Goal: Task Accomplishment & Management: Manage account settings

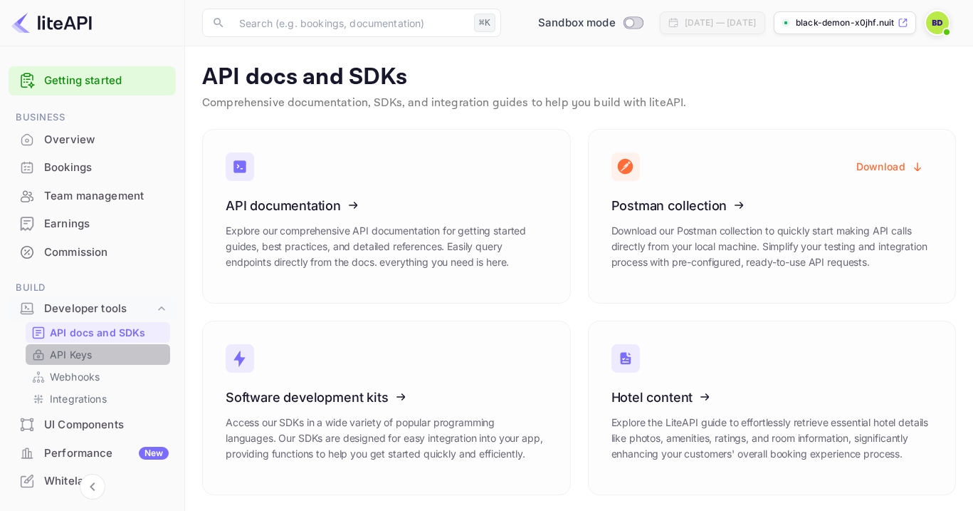
click at [116, 351] on link "API Keys" at bounding box center [97, 354] width 133 height 15
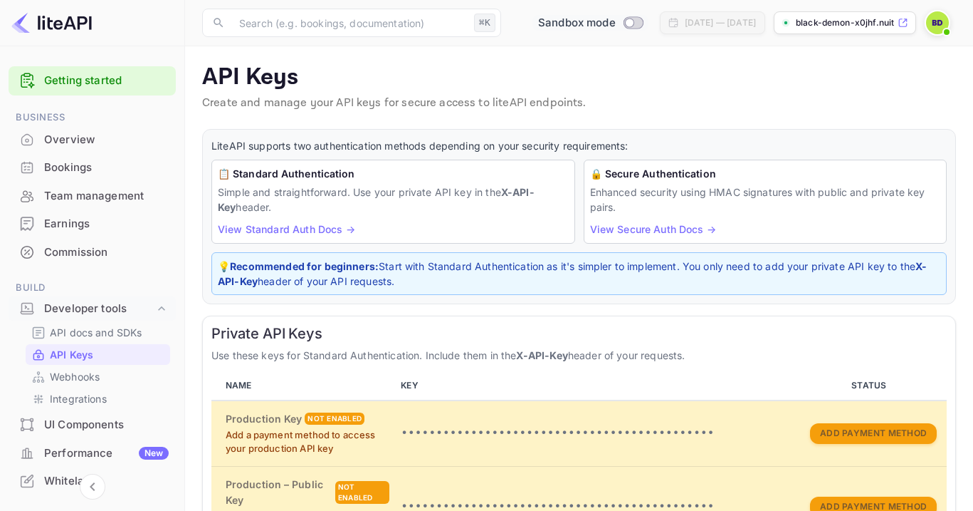
click at [615, 23] on input "Switch to Production mode" at bounding box center [629, 22] width 28 height 9
checkbox input "false"
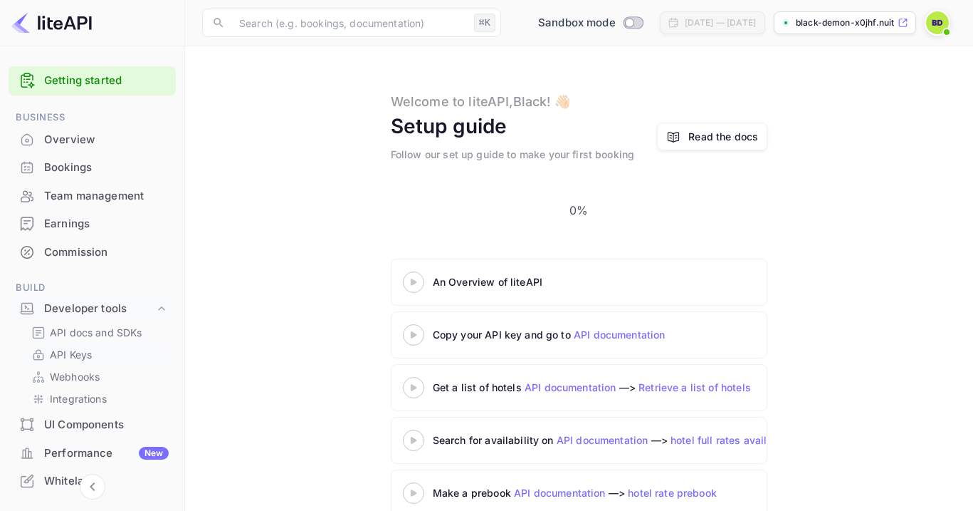
click at [103, 362] on div "API Keys" at bounding box center [98, 354] width 145 height 21
click at [120, 333] on p "API docs and SDKs" at bounding box center [96, 332] width 93 height 15
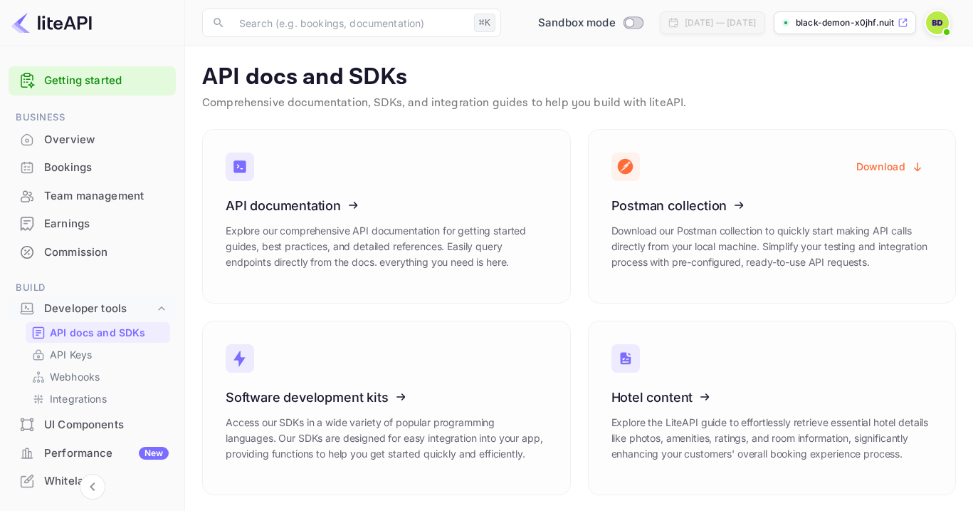
scroll to position [2, 0]
click at [56, 355] on p "API Keys" at bounding box center [71, 354] width 42 height 15
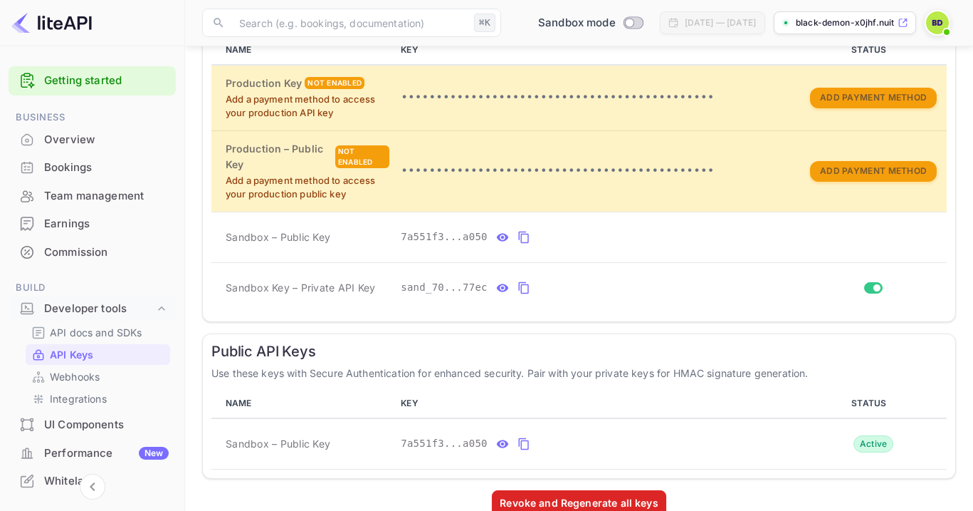
scroll to position [331, 0]
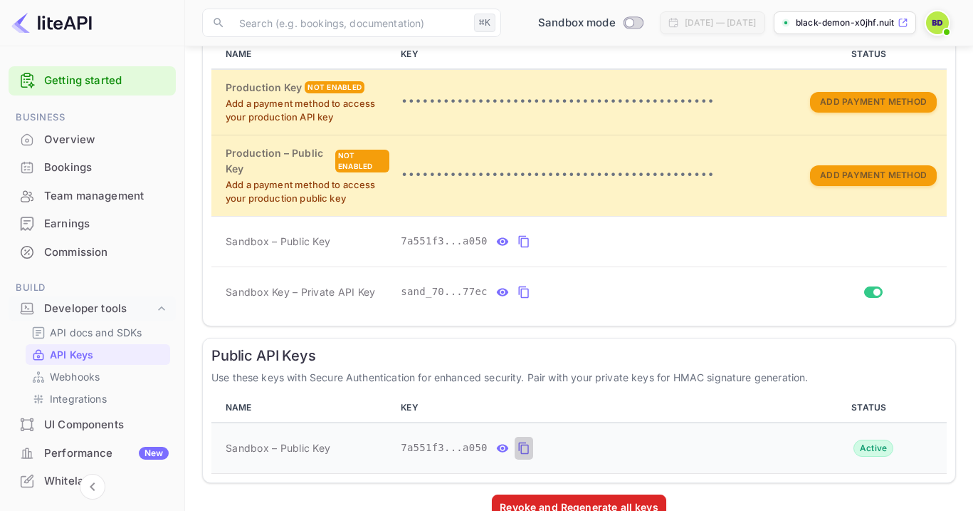
click at [526, 446] on icon "public api keys table" at bounding box center [524, 447] width 13 height 17
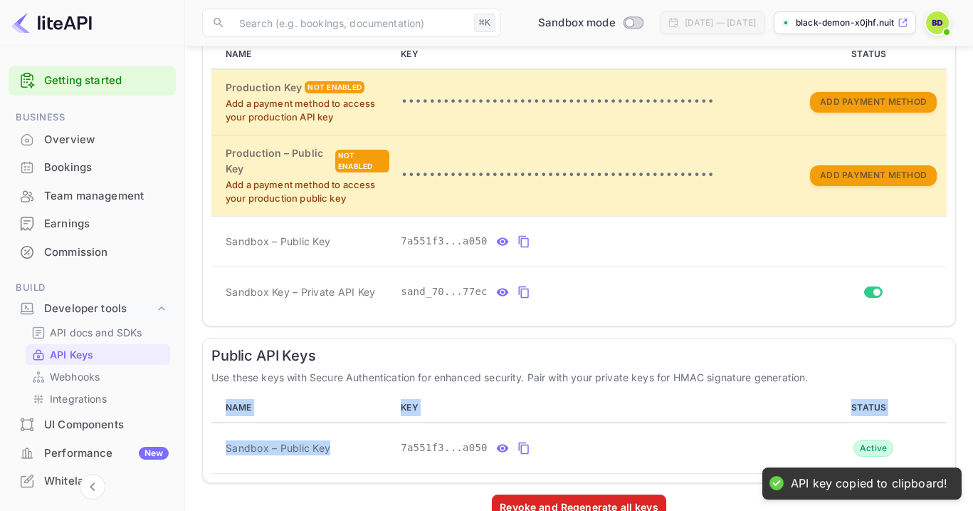
drag, startPoint x: 334, startPoint y: 459, endPoint x: 202, endPoint y: 451, distance: 132.7
click at [202, 451] on div "Public API Keys Use these keys with Secure Authentication for enhanced security…" at bounding box center [579, 410] width 754 height 145
click at [213, 452] on td "Sandbox – Public Key" at bounding box center [303, 447] width 184 height 51
drag, startPoint x: 219, startPoint y: 447, endPoint x: 346, endPoint y: 447, distance: 126.8
click at [346, 447] on td "Sandbox – Public Key" at bounding box center [303, 447] width 184 height 51
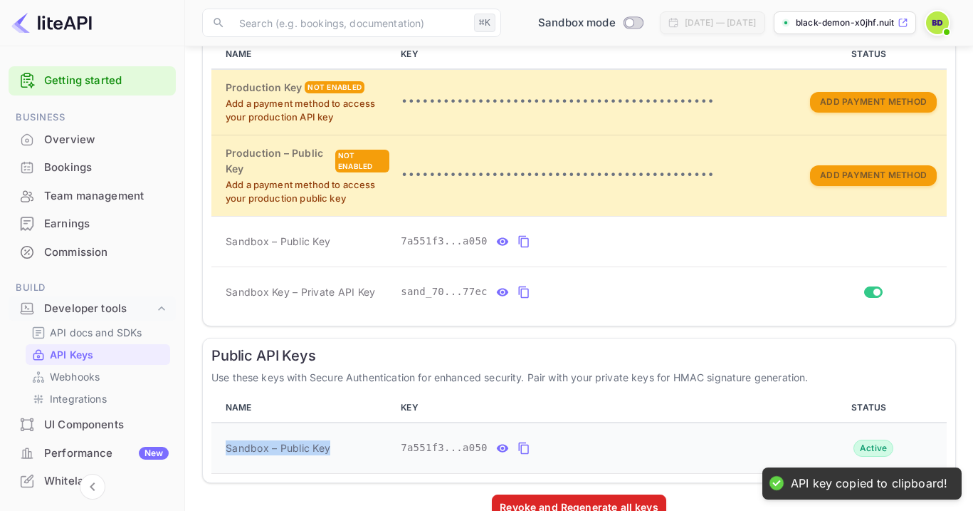
copy span "Sandbox – Public Key"
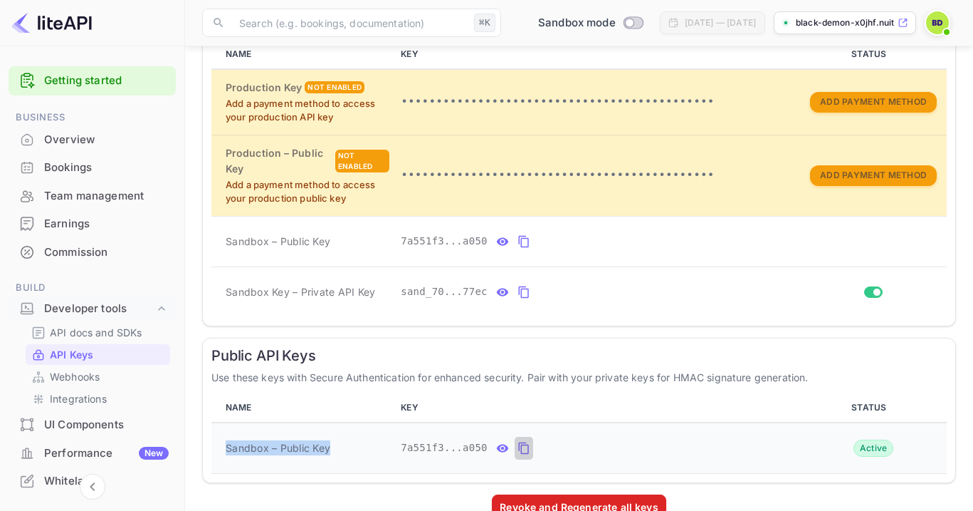
click at [529, 445] on icon "public api keys table" at bounding box center [524, 447] width 13 height 17
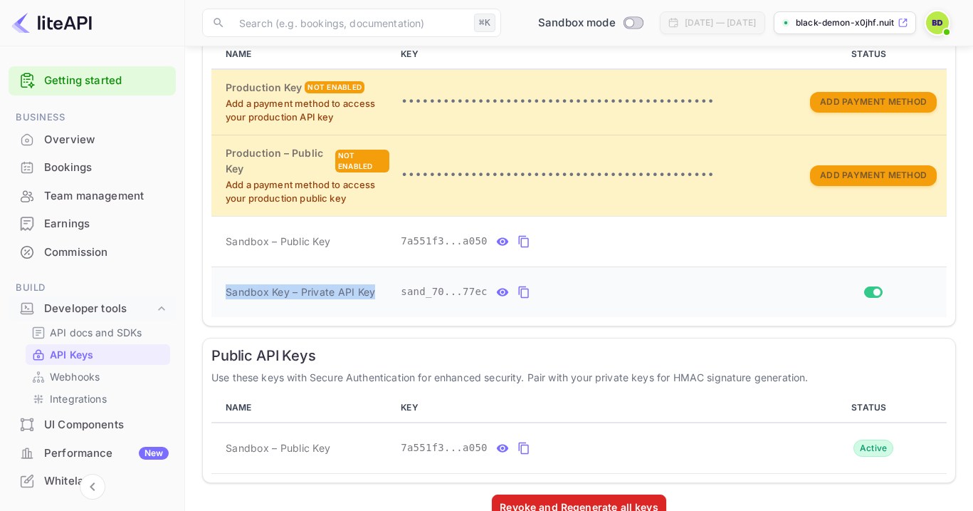
drag, startPoint x: 224, startPoint y: 297, endPoint x: 373, endPoint y: 291, distance: 149.0
click at [373, 291] on td "Sandbox Key – Private API Key" at bounding box center [303, 291] width 184 height 51
copy td "Sandbox Key – Private API Key"
click at [503, 295] on icon "private api keys table" at bounding box center [503, 292] width 12 height 8
click at [690, 288] on icon "private api keys table" at bounding box center [690, 291] width 13 height 17
